Goal: Communication & Community: Answer question/provide support

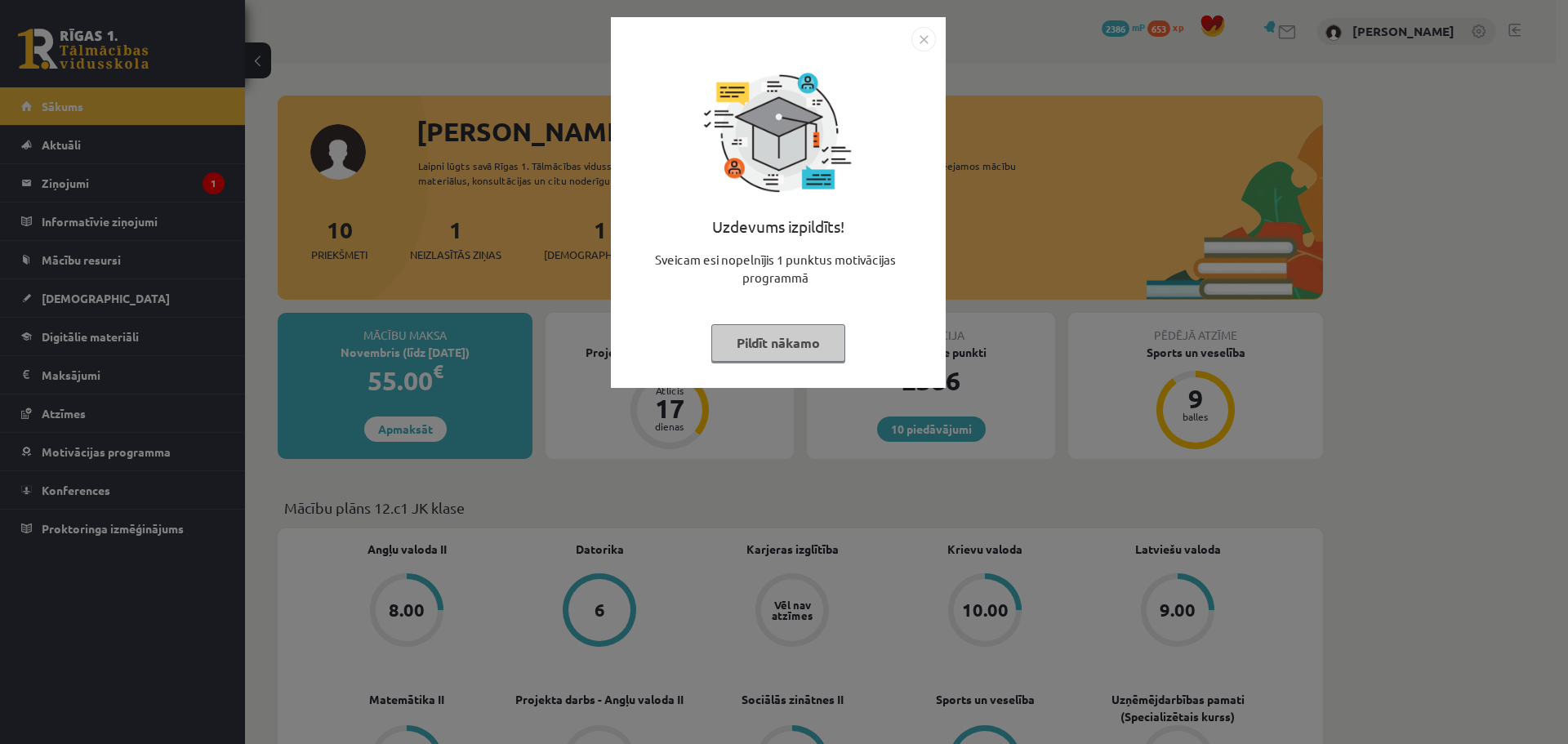
click at [920, 39] on img "Close" at bounding box center [923, 39] width 25 height 25
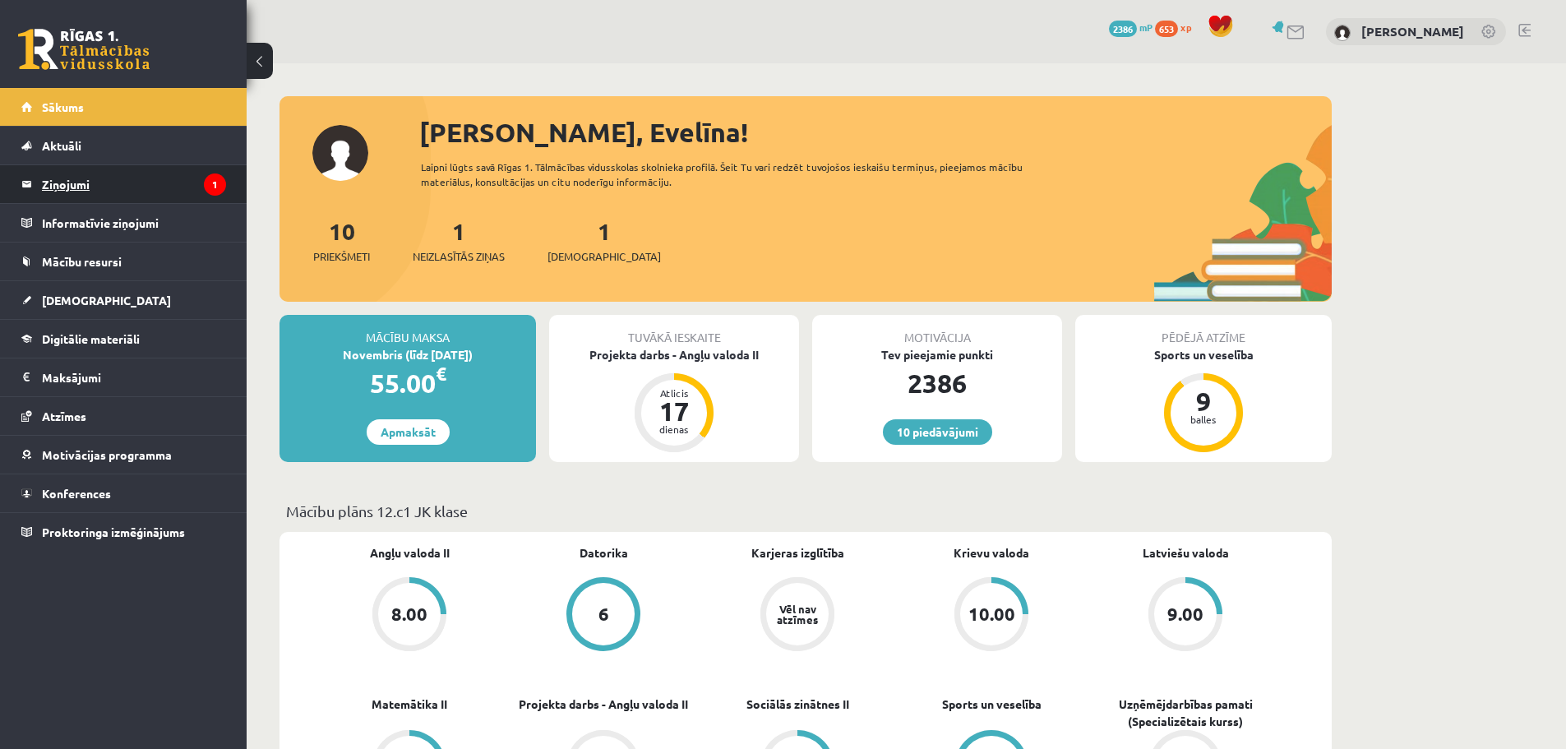
click at [64, 186] on legend "Ziņojumi 1" at bounding box center [134, 184] width 184 height 38
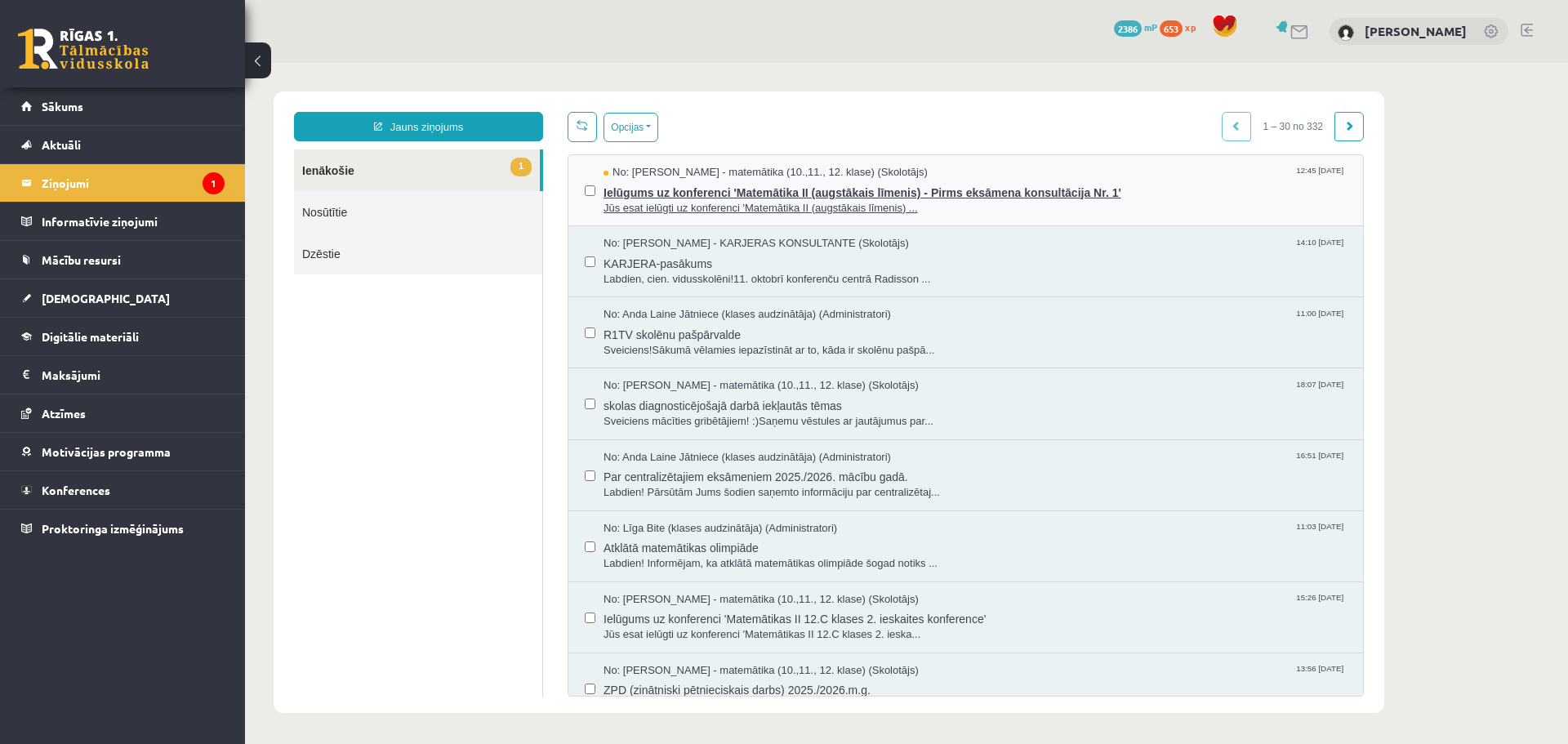
click at [889, 201] on span "Jūs esat ielūgti uz konferenci 'Matemātika II (augstākais līmenis) ..." at bounding box center [975, 209] width 743 height 16
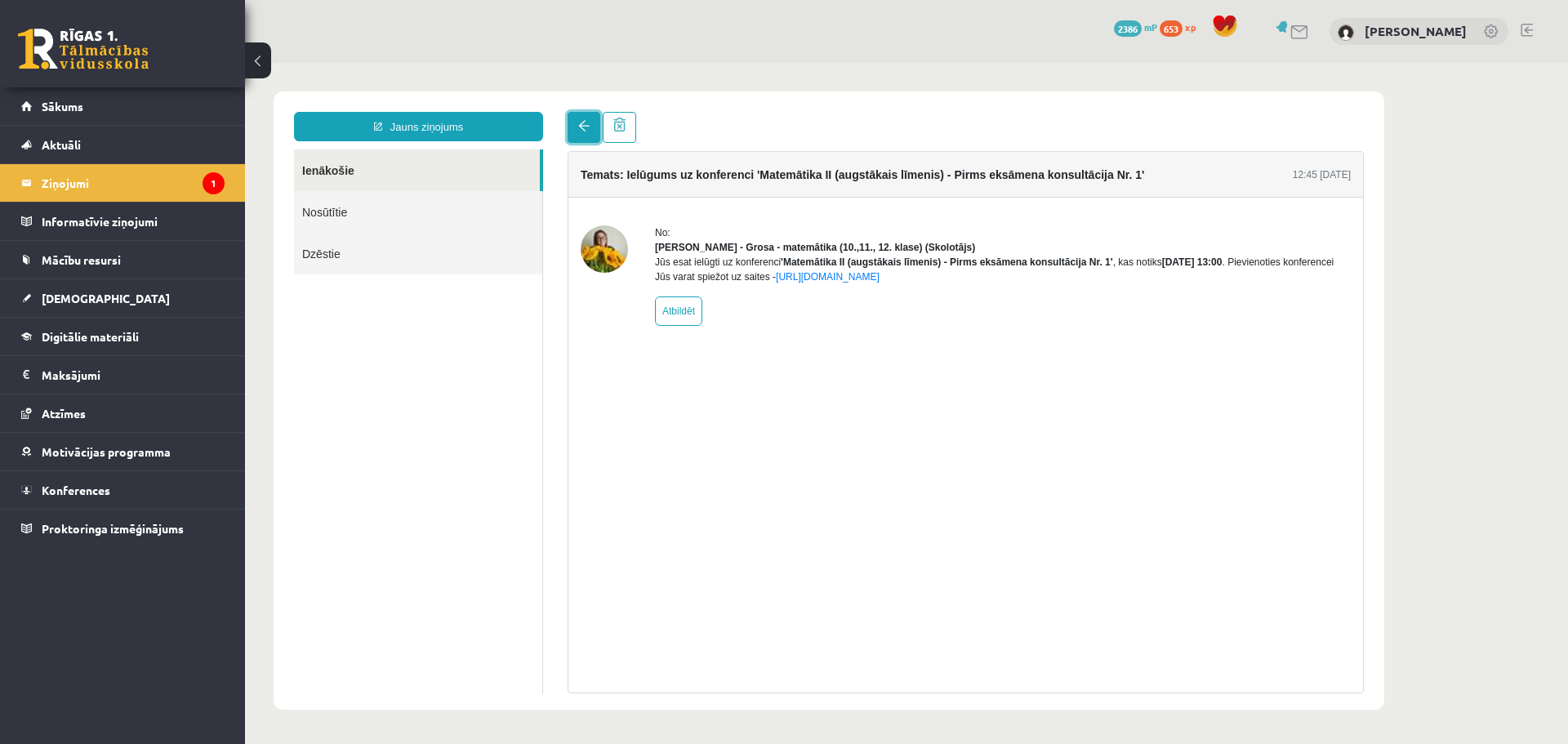
click at [576, 127] on link at bounding box center [583, 127] width 33 height 31
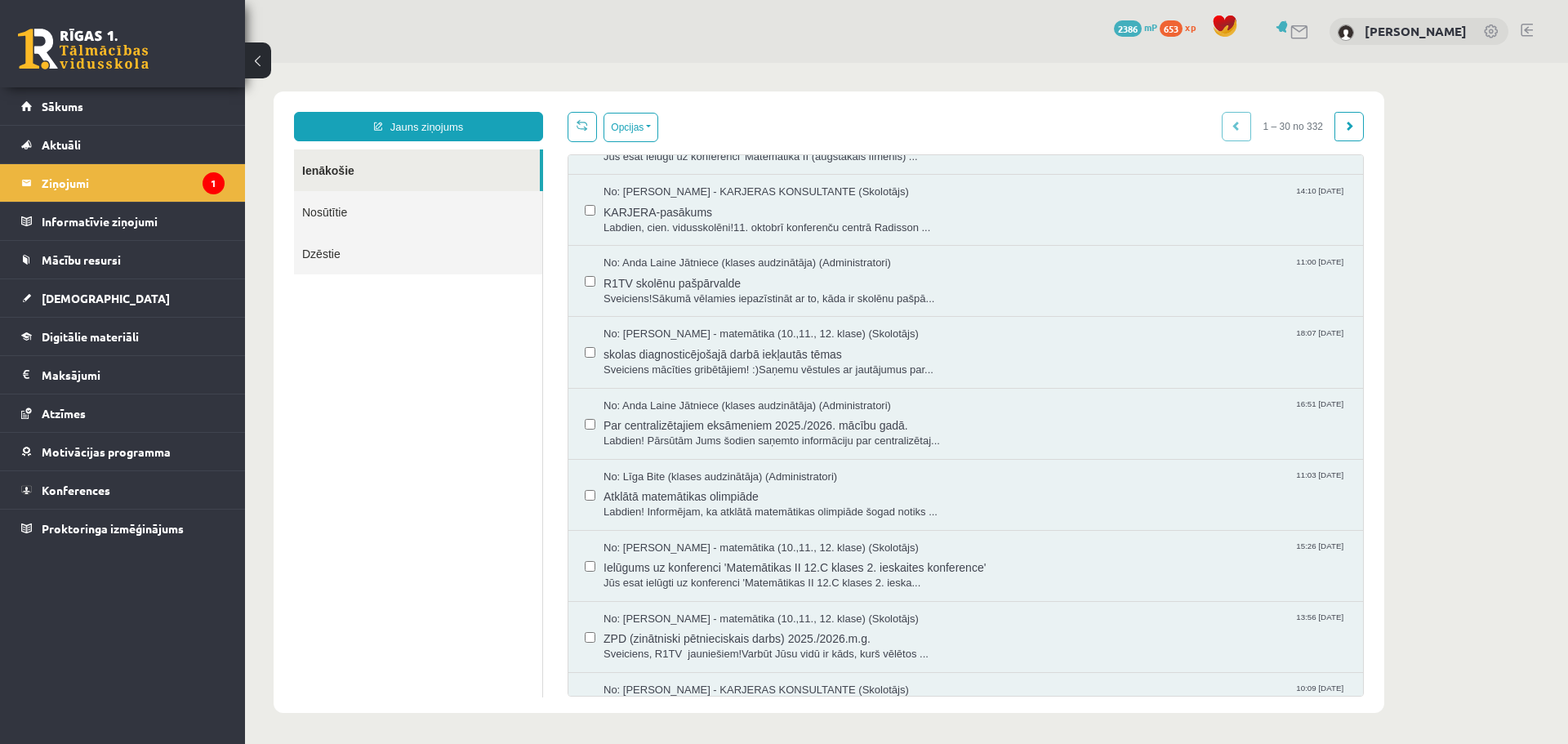
scroll to position [58, 0]
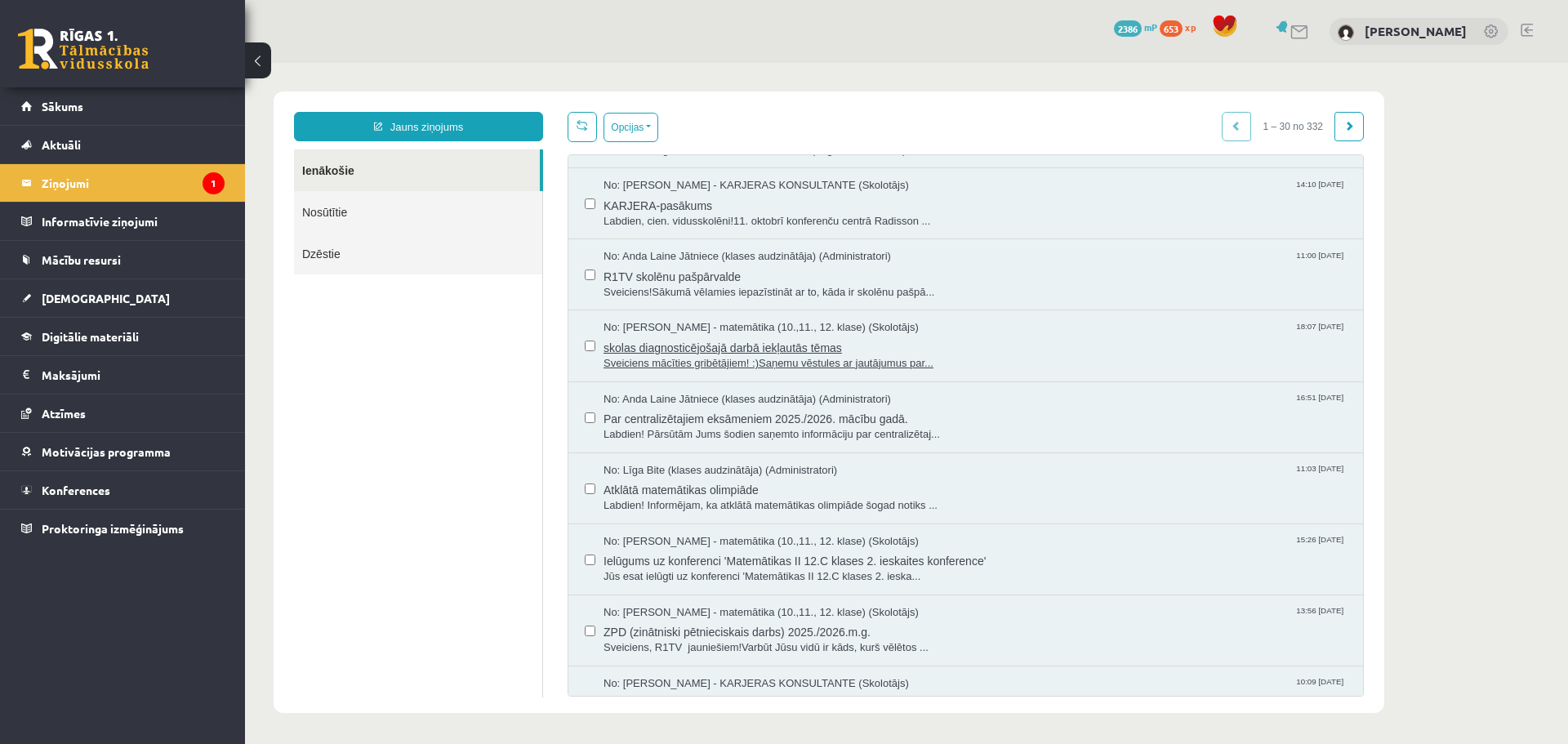
click at [916, 356] on span "Sveiciens mācīties gribētājiem! :)Saņemu vēstules ar jautājumus par..." at bounding box center [975, 364] width 743 height 16
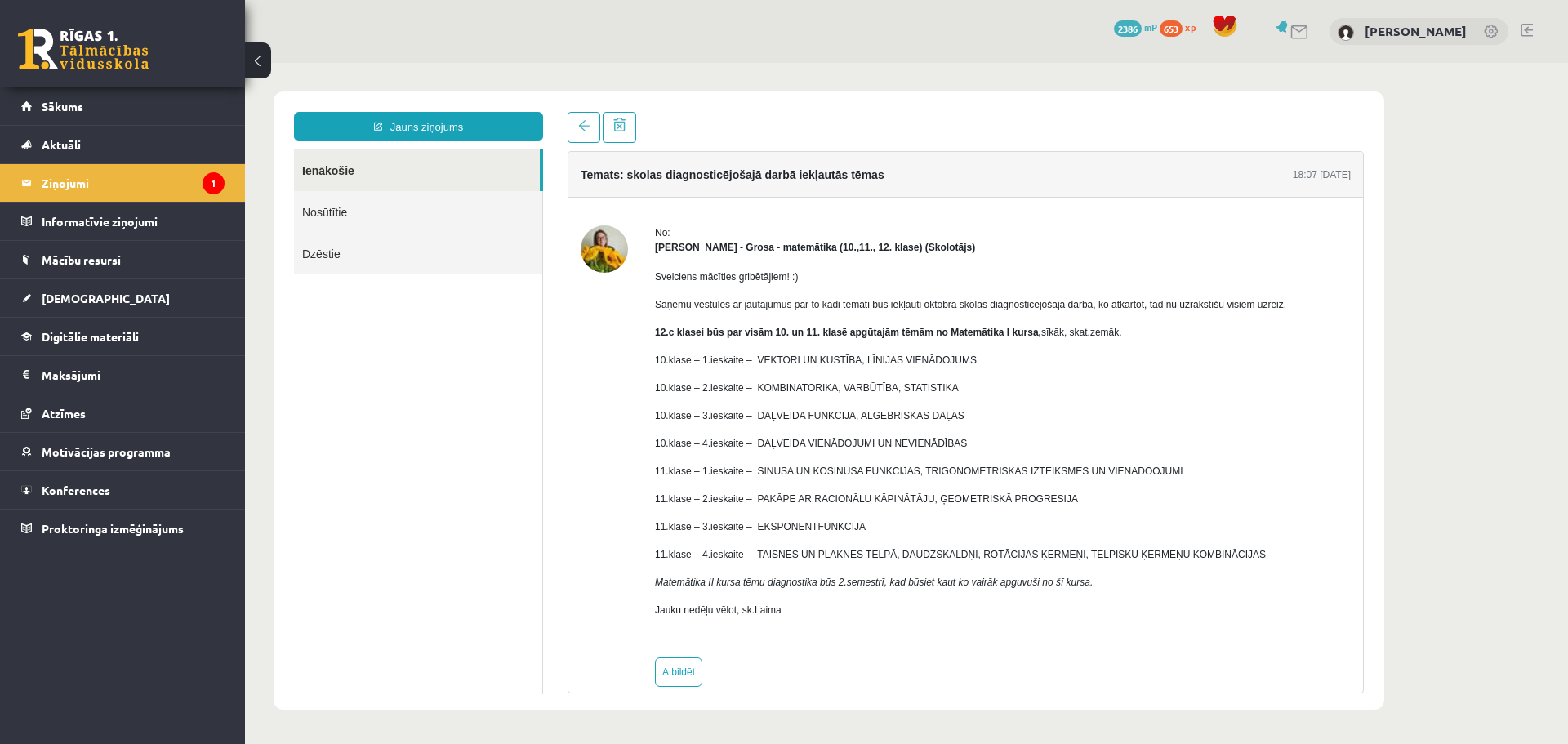
scroll to position [0, 0]
